Goal: Task Accomplishment & Management: Manage account settings

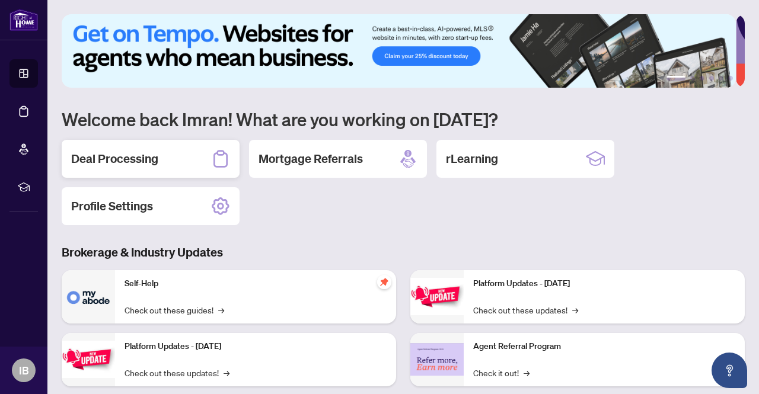
click at [190, 161] on div "Deal Processing" at bounding box center [151, 159] width 178 height 38
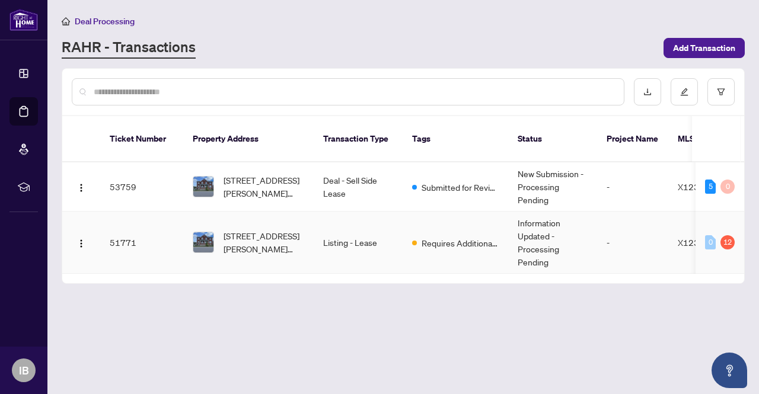
click at [339, 231] on td "Listing - Lease" at bounding box center [358, 243] width 89 height 62
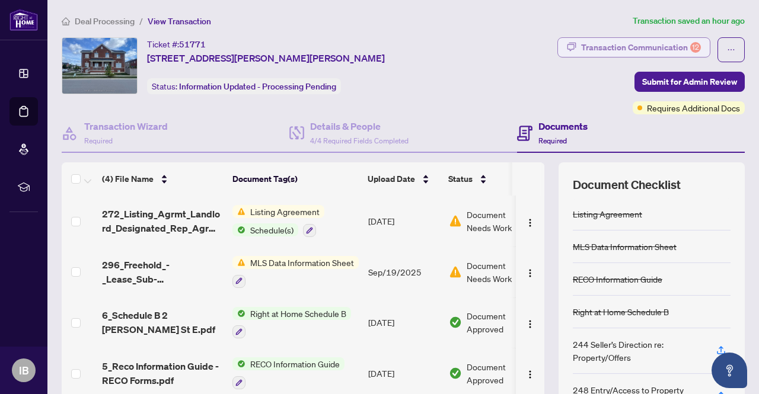
click at [651, 51] on div "Transaction Communication 12" at bounding box center [641, 47] width 120 height 19
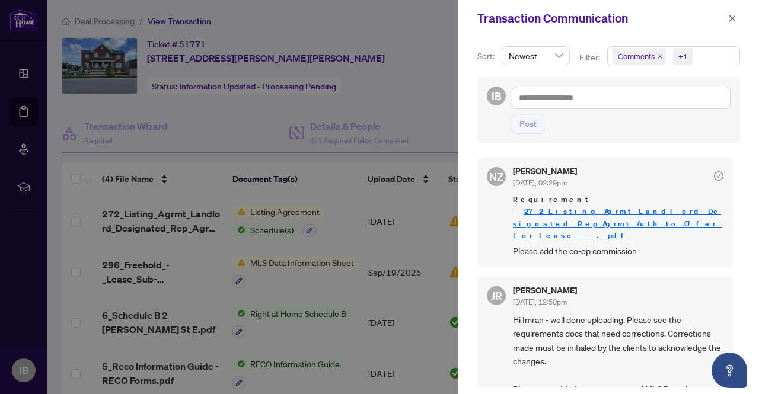
click at [577, 215] on link "272_Listing_Agrmt_Landlord_Designated_Rep_Agrmt_Auth_to_Offer_for_Lease_-_.pdf" at bounding box center [617, 223] width 209 height 34
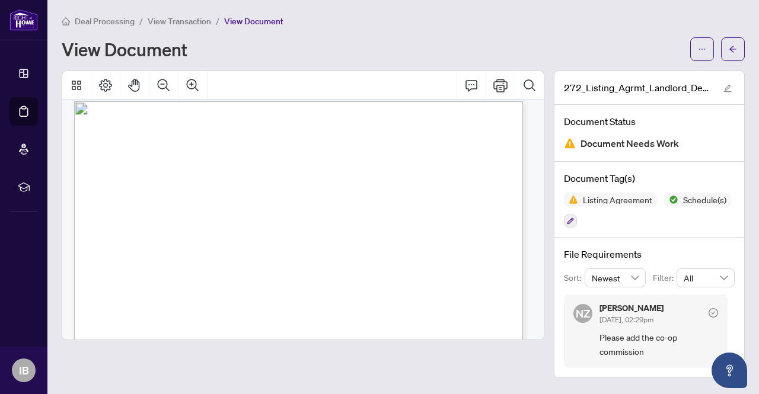
scroll to position [2755, 0]
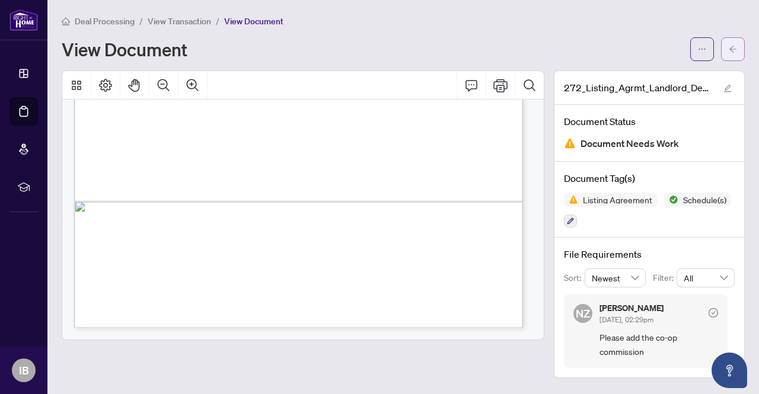
click at [742, 47] on button "button" at bounding box center [733, 49] width 24 height 24
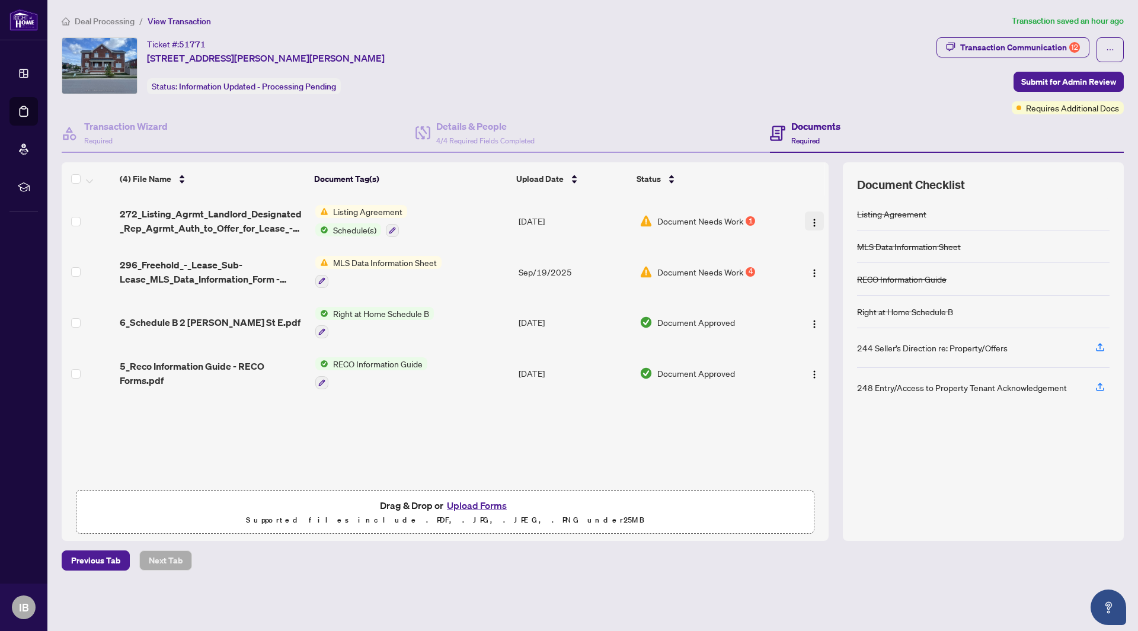
click at [758, 221] on img "button" at bounding box center [814, 222] width 9 height 9
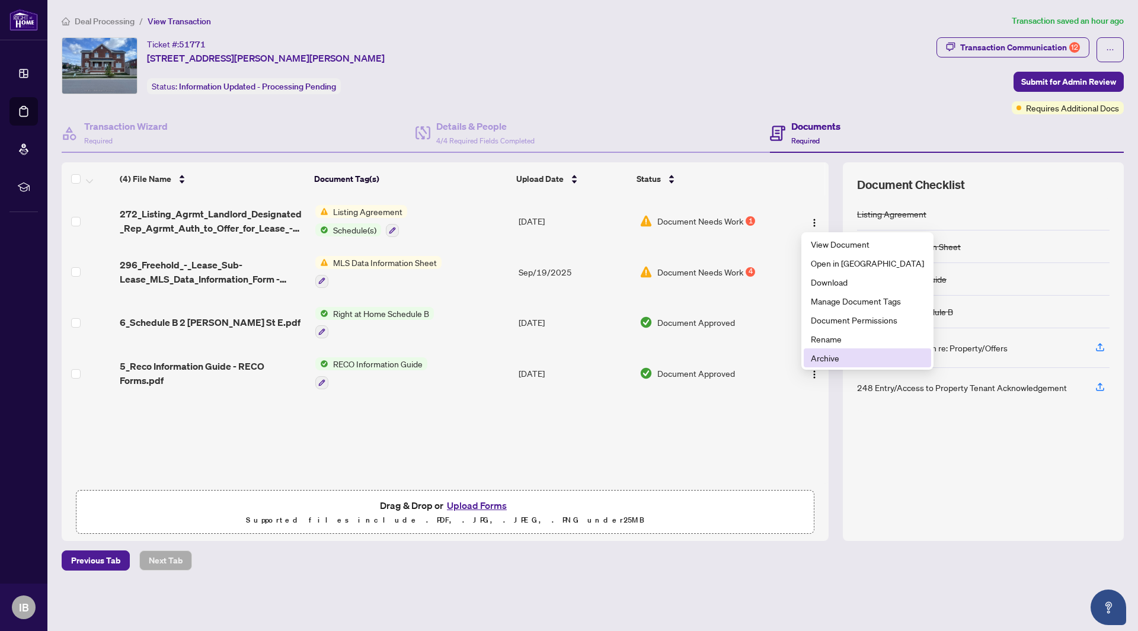
click at [758, 360] on span "Archive" at bounding box center [867, 358] width 113 height 13
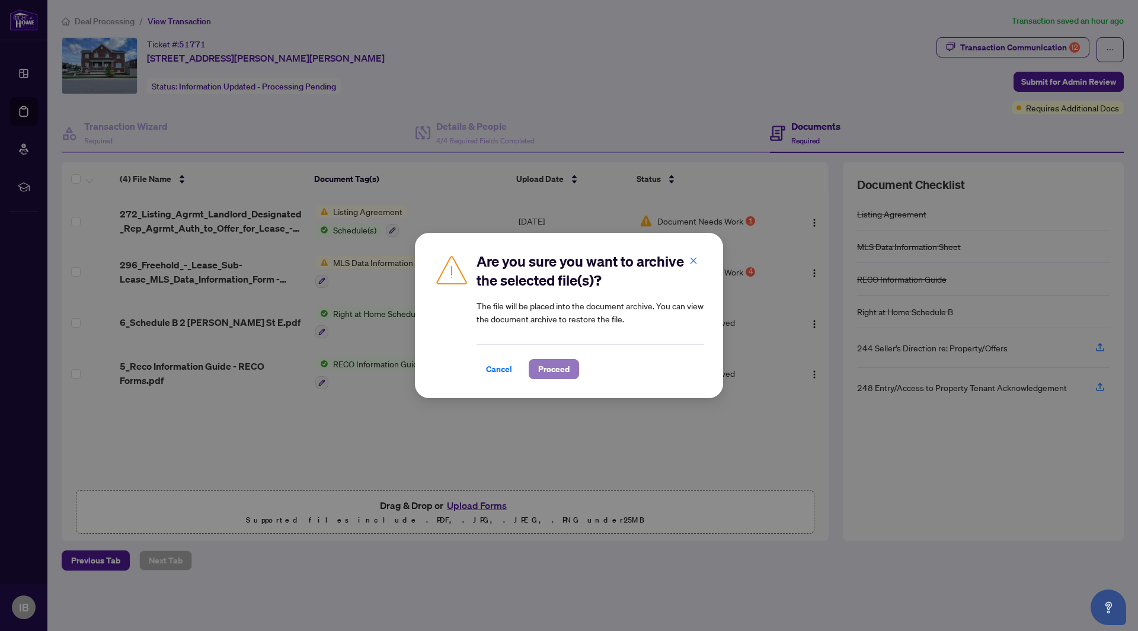
click at [549, 373] on span "Proceed" at bounding box center [553, 369] width 31 height 19
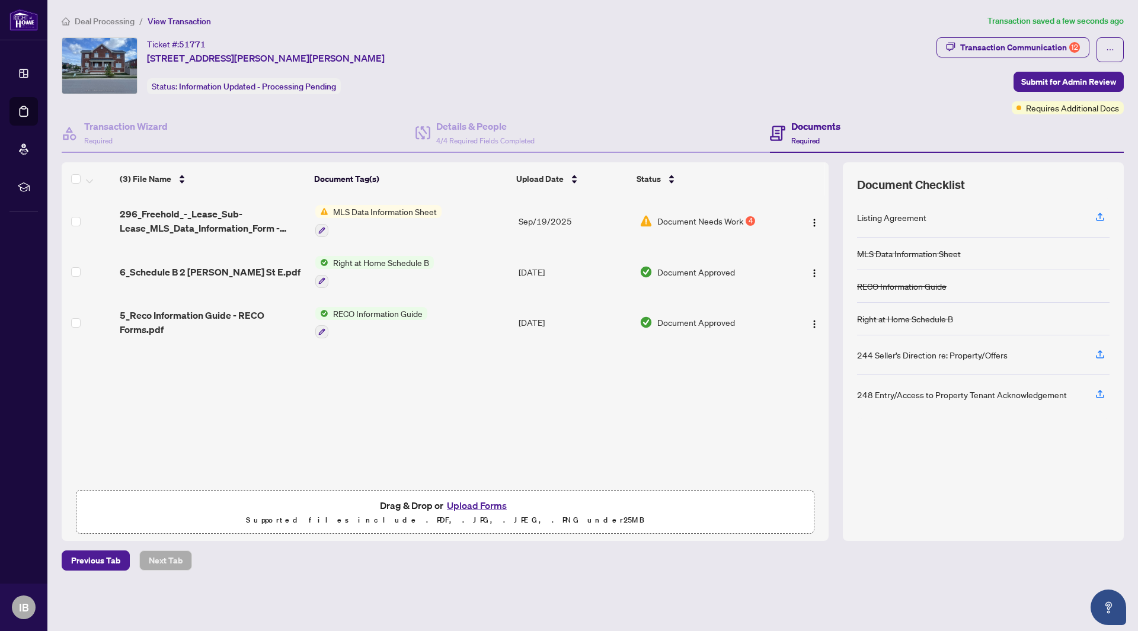
click at [481, 394] on button "Upload Forms" at bounding box center [476, 505] width 67 height 15
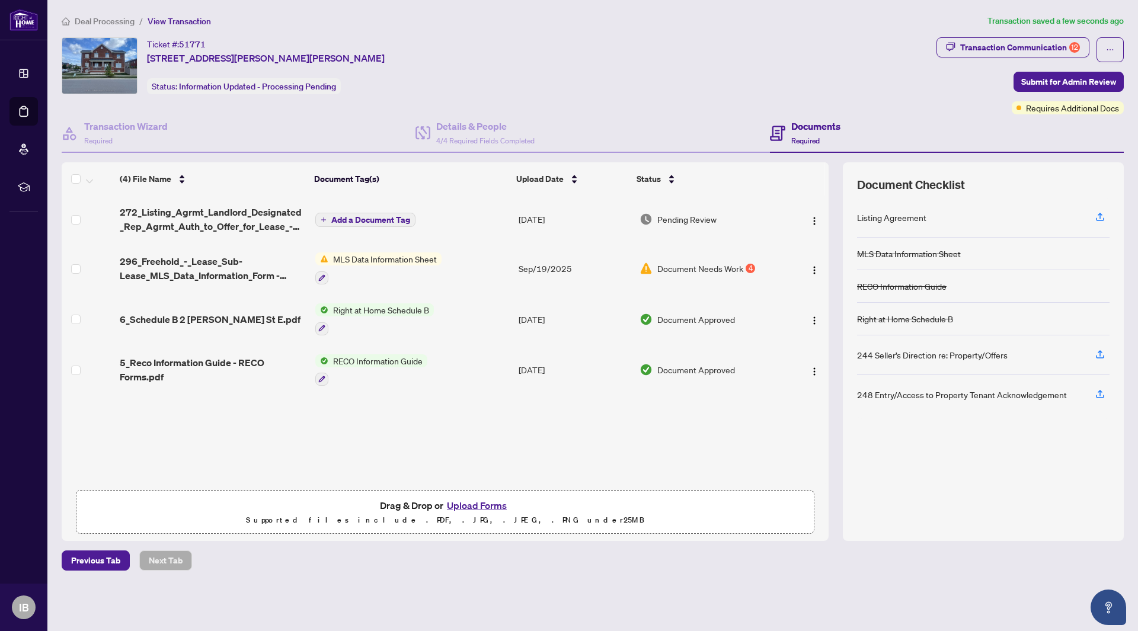
click at [391, 226] on button "Add a Document Tag" at bounding box center [365, 220] width 100 height 14
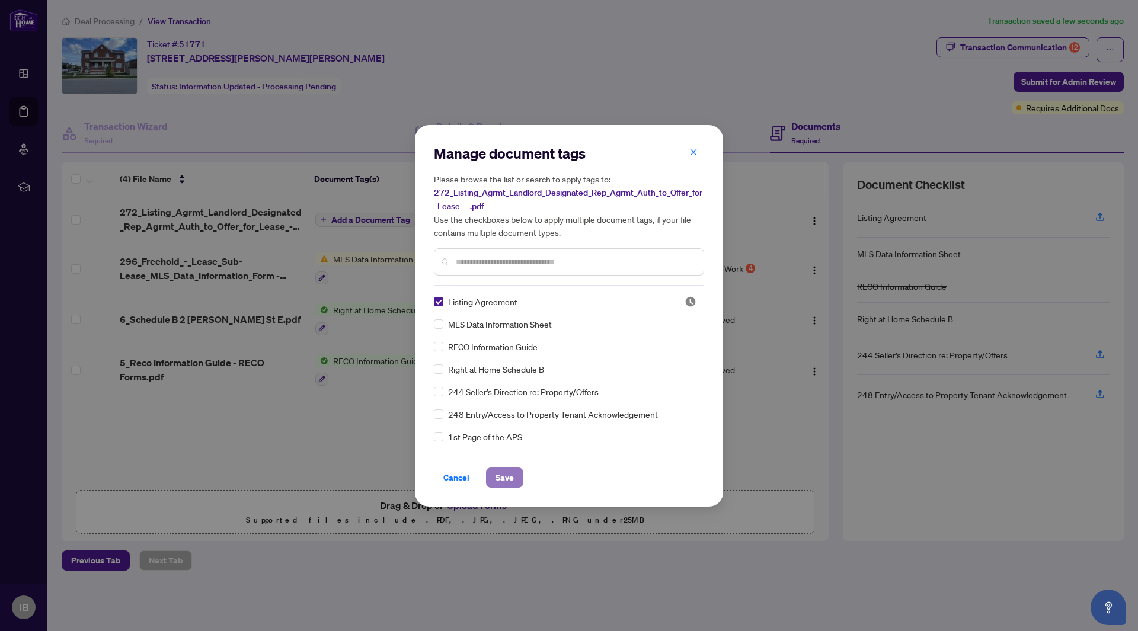
click at [503, 394] on span "Save" at bounding box center [505, 477] width 18 height 19
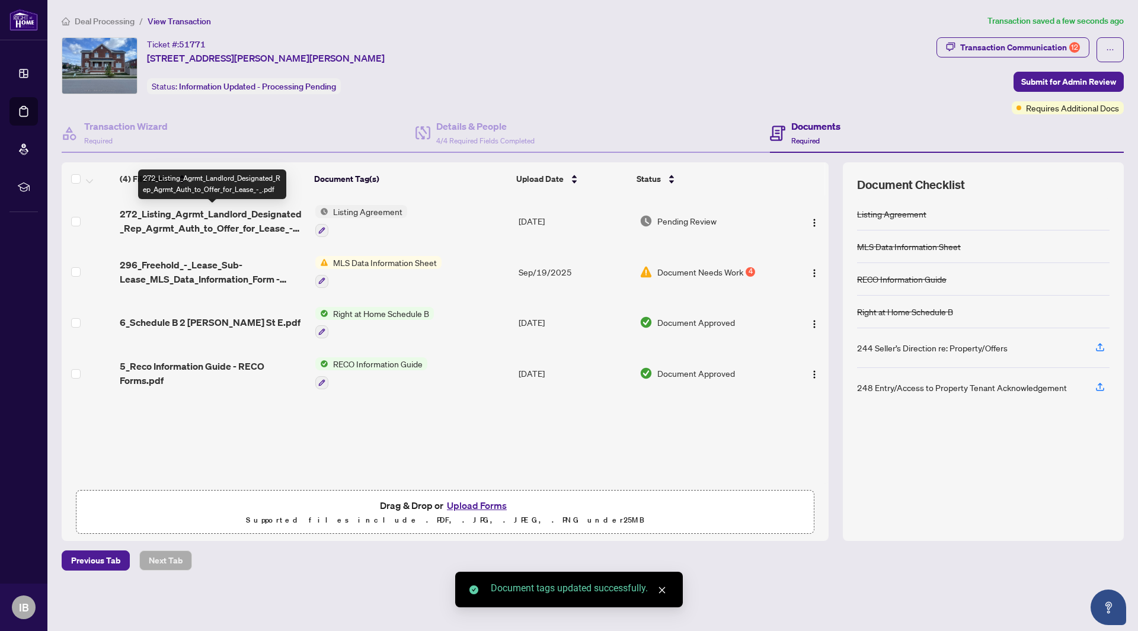
click at [208, 222] on span "272_Listing_Agrmt_Landlord_Designated_Rep_Agrmt_Auth_to_Offer_for_Lease_-_.pdf" at bounding box center [213, 221] width 186 height 28
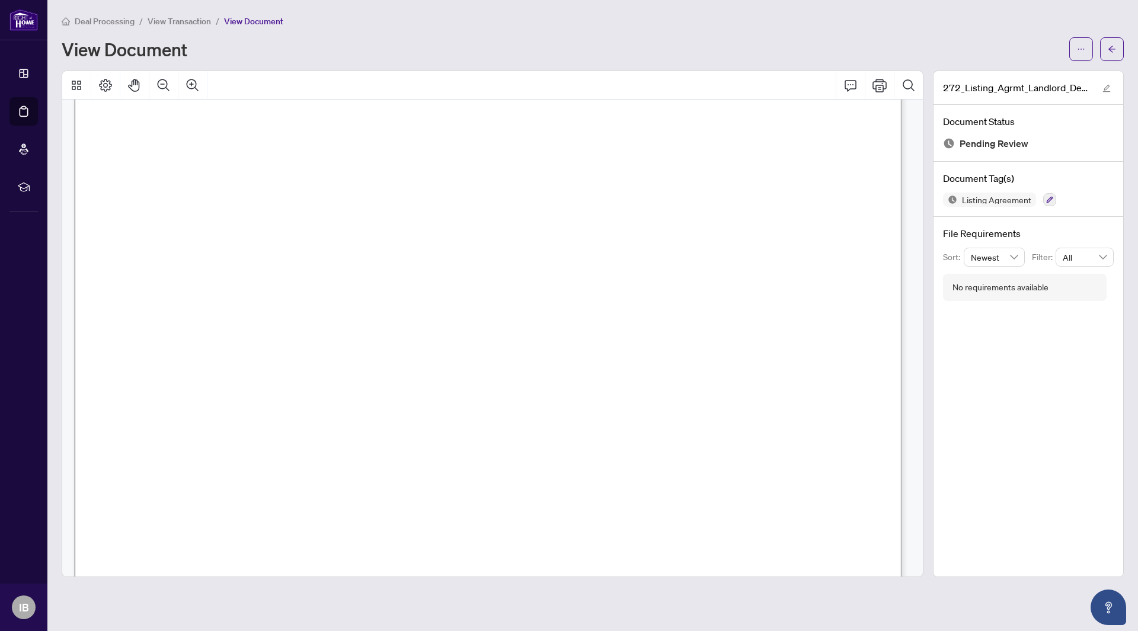
scroll to position [5013, 0]
click at [758, 55] on button "button" at bounding box center [1112, 49] width 24 height 24
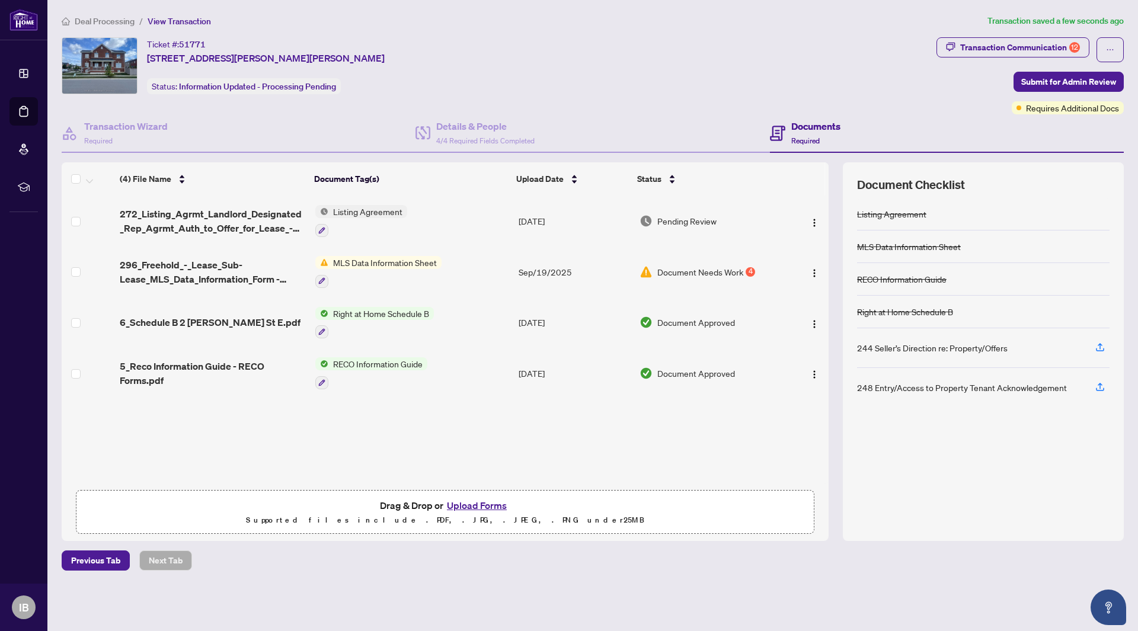
click at [107, 23] on span "Deal Processing" at bounding box center [105, 21] width 60 height 11
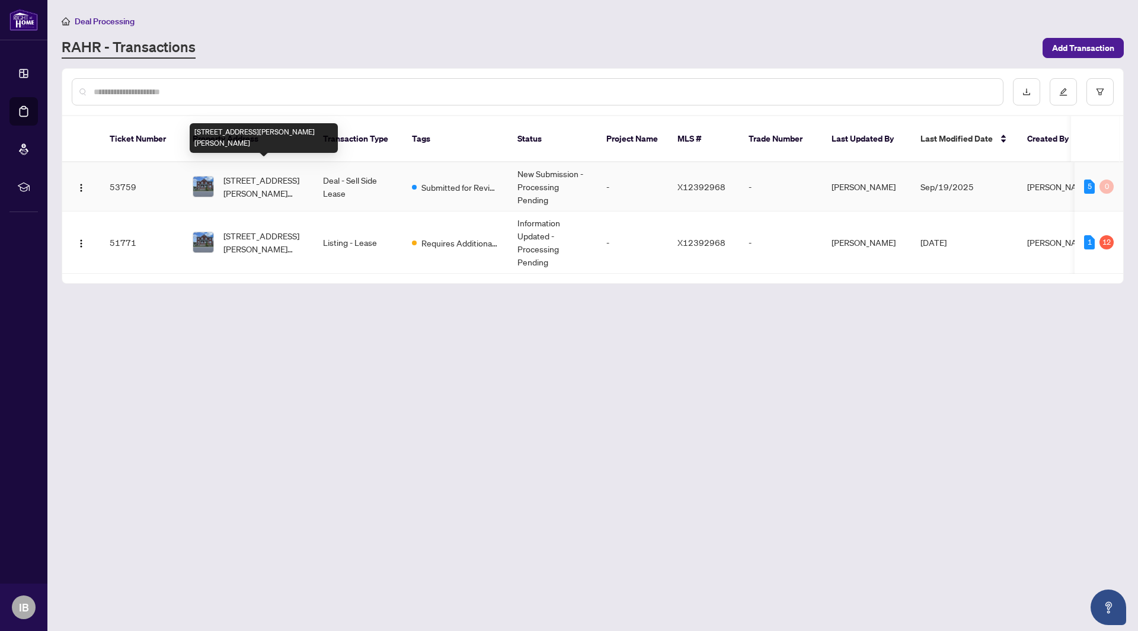
click at [273, 174] on span "[STREET_ADDRESS][PERSON_NAME][PERSON_NAME]" at bounding box center [263, 187] width 81 height 26
